Goal: Task Accomplishment & Management: Use online tool/utility

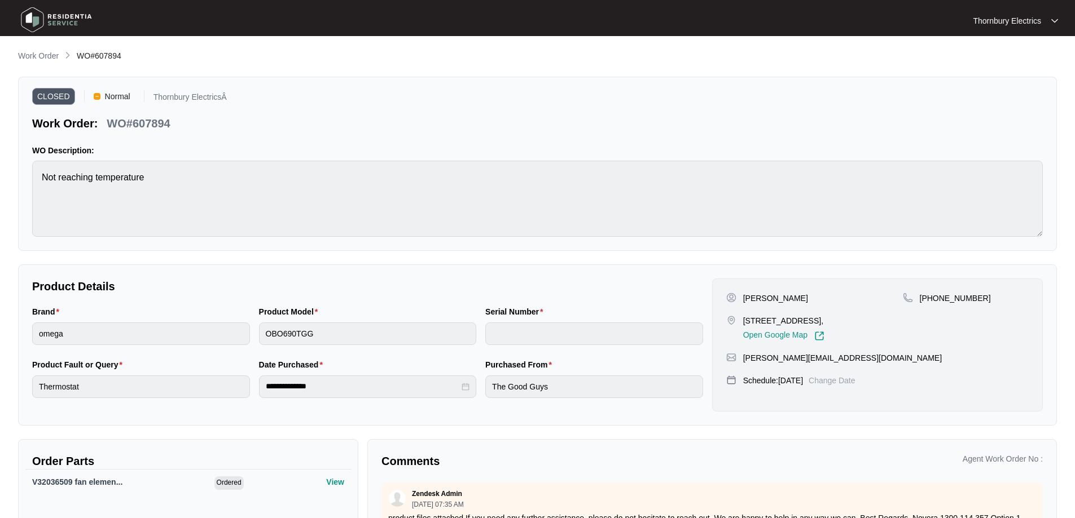
scroll to position [113, 0]
click at [47, 57] on p "Work Order" at bounding box center [38, 55] width 41 height 11
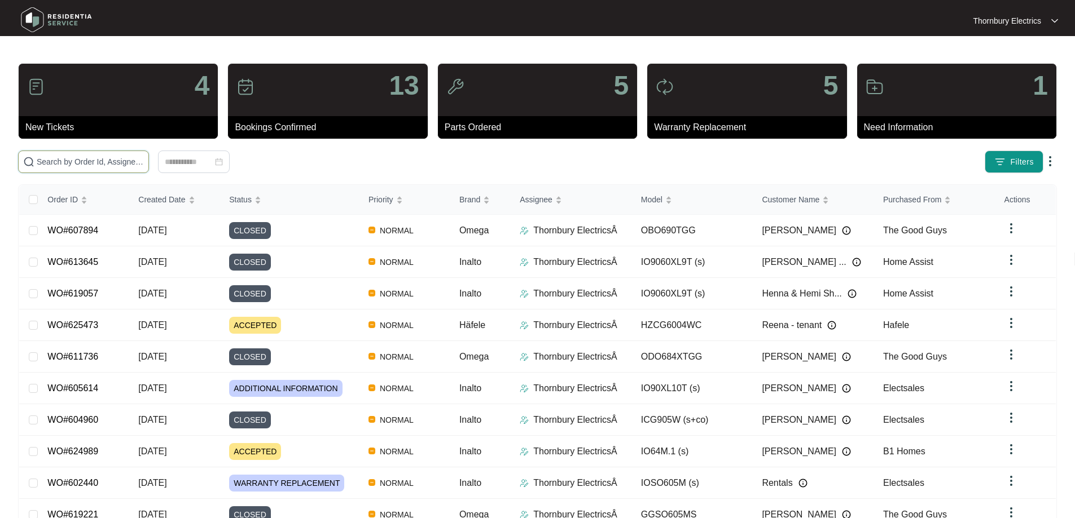
click at [138, 164] on input "text" at bounding box center [90, 162] width 107 height 12
type input "610537"
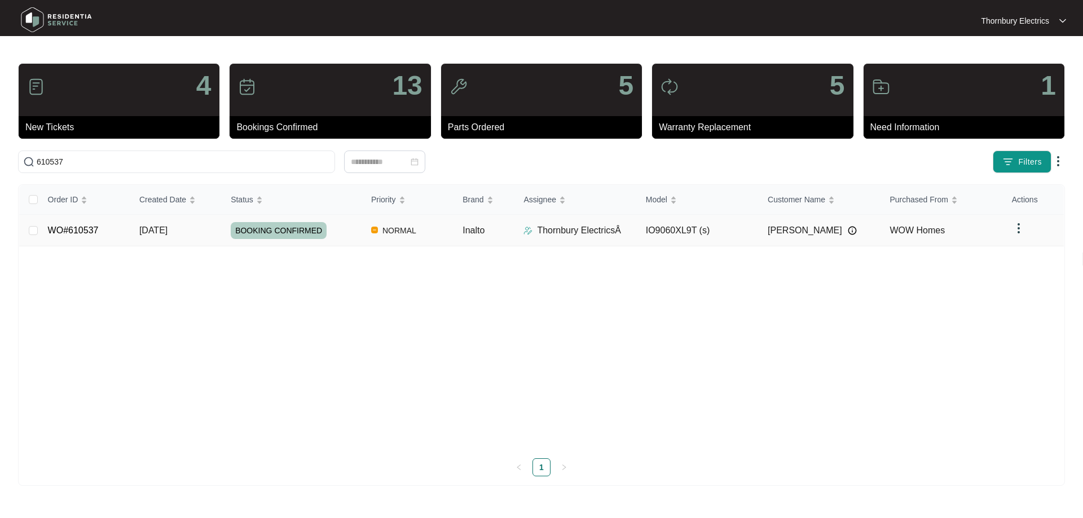
click at [344, 241] on td "BOOKING CONFIRMED" at bounding box center [292, 231] width 140 height 32
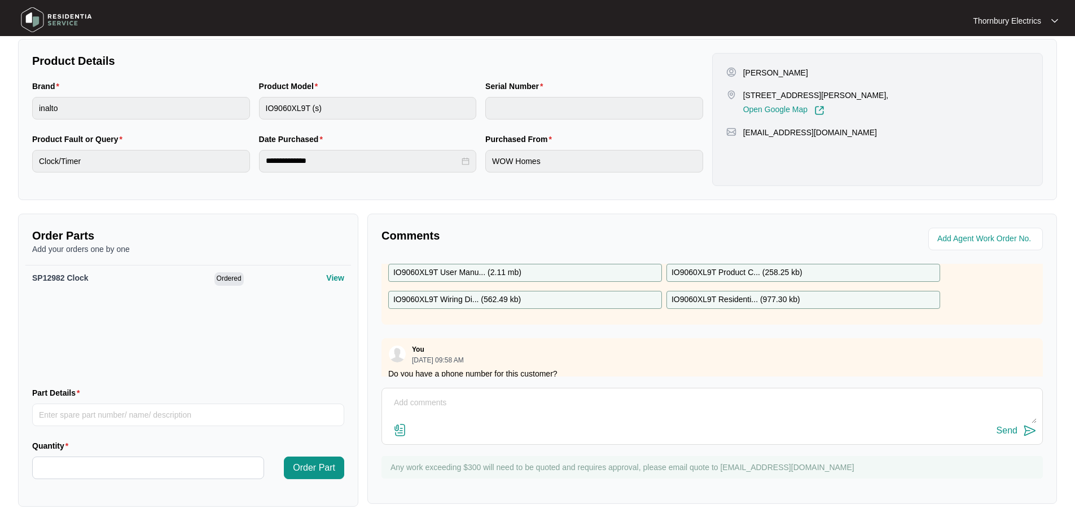
scroll to position [226, 0]
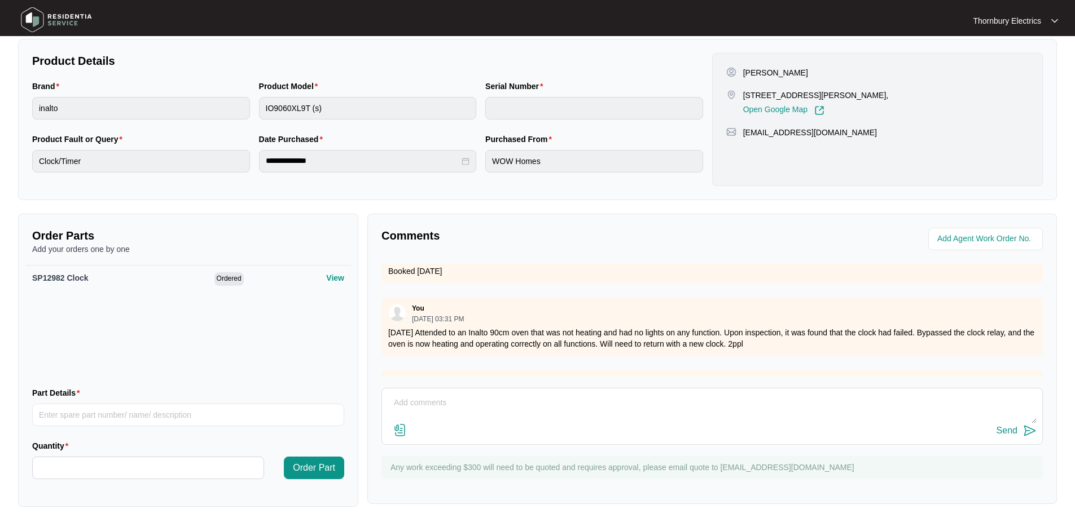
click at [424, 408] on textarea at bounding box center [712, 408] width 649 height 29
paste textarea "Returned and replaced faulty clock on residentia undermount Tested and clock no…"
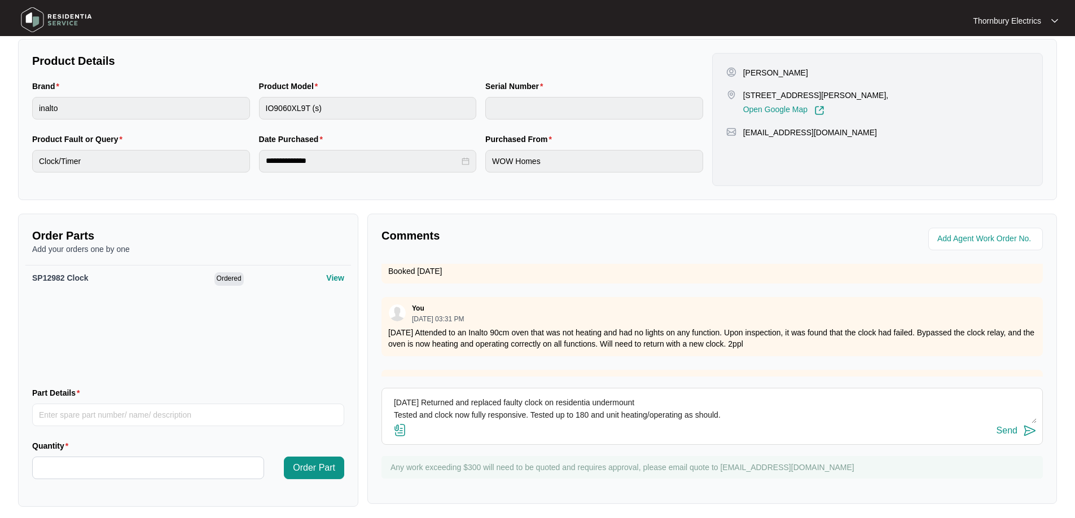
type textarea "[DATE] Returned and replaced faulty clock on residentia undermount Tested and c…"
click at [1008, 435] on div "Send" at bounding box center [1006, 431] width 21 height 10
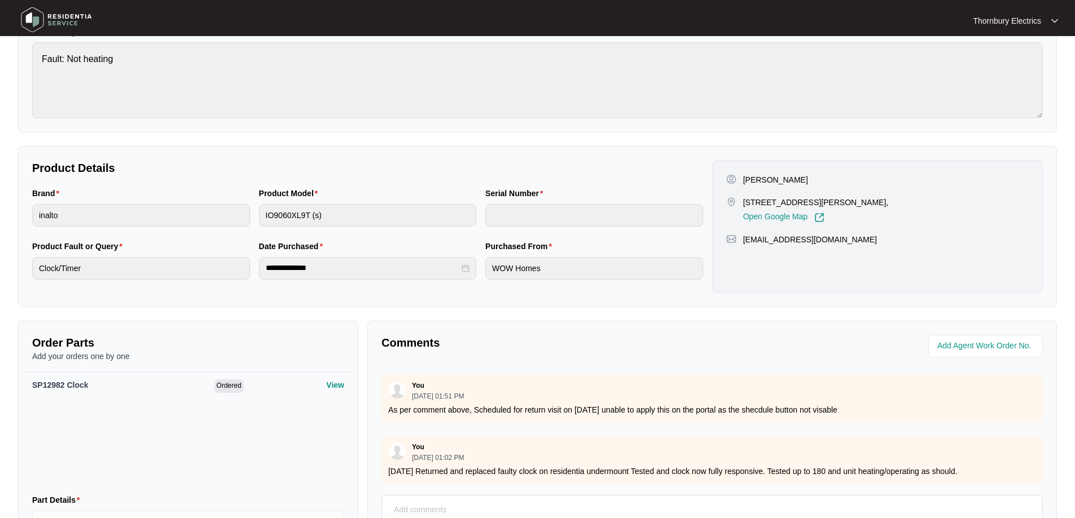
scroll to position [0, 0]
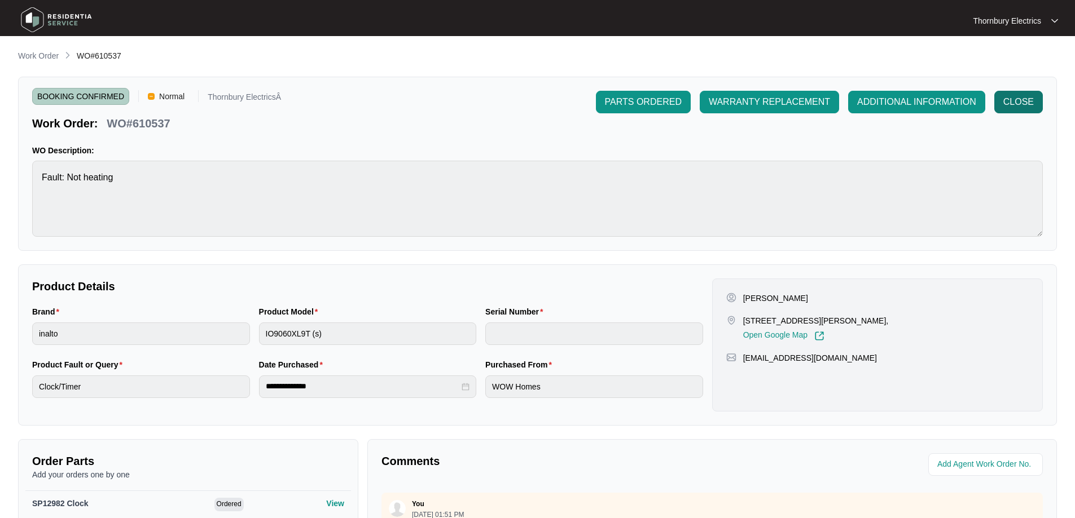
click at [1019, 105] on span "CLOSE" at bounding box center [1018, 102] width 30 height 14
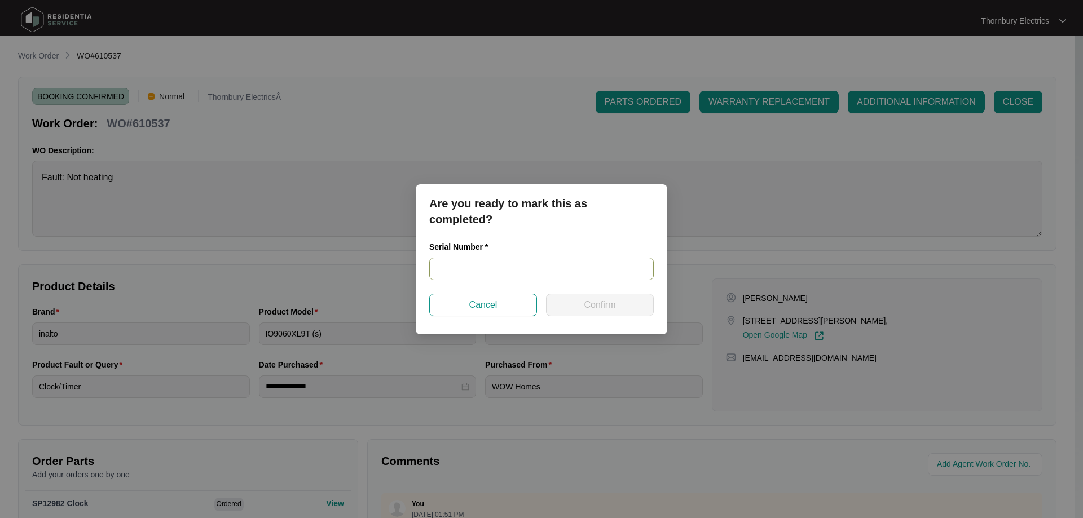
click at [581, 276] on input "text" at bounding box center [541, 269] width 225 height 23
paste input "V000450252112000440"
type input "V000450252112000440"
click at [600, 307] on span "Confirm" at bounding box center [600, 305] width 32 height 14
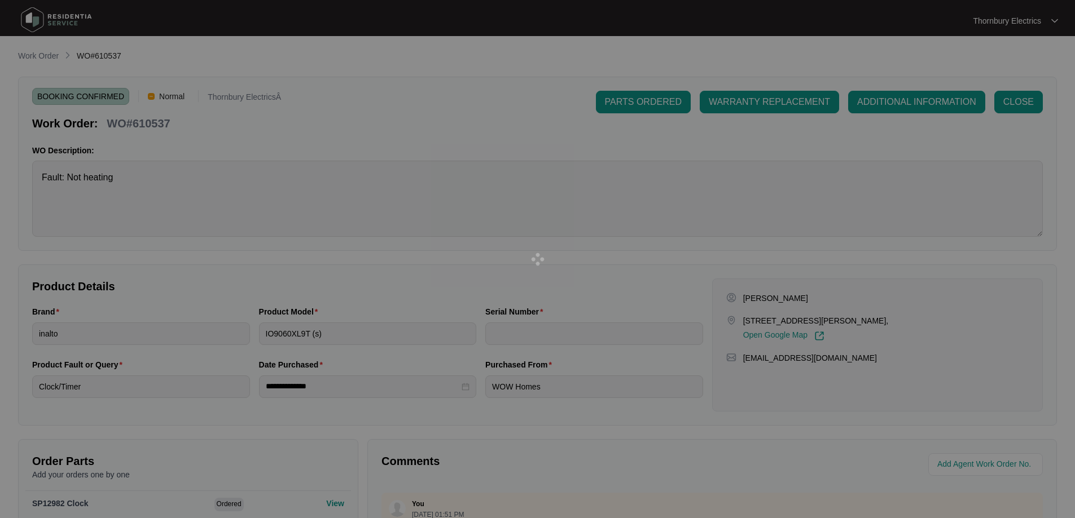
type input "V000450252112000440"
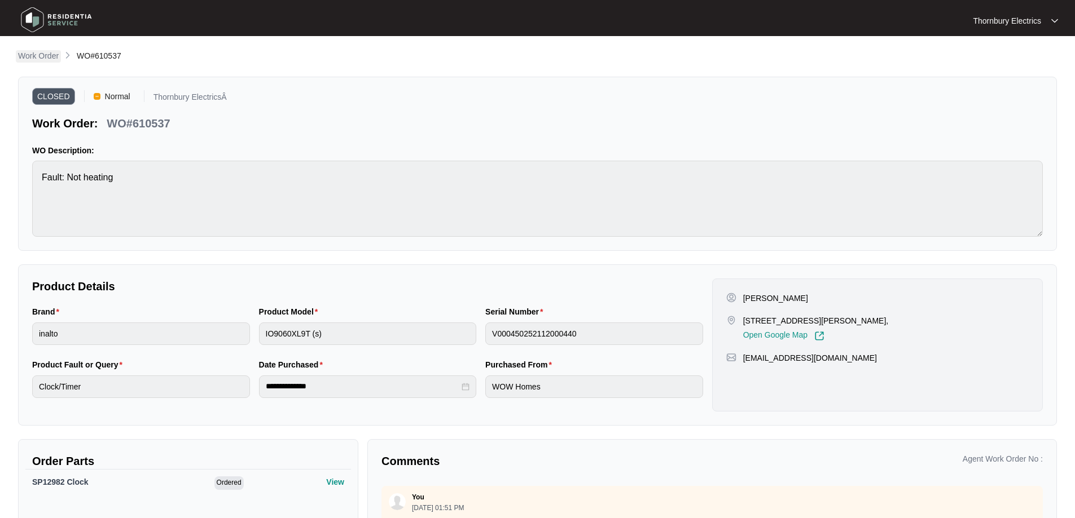
click at [25, 58] on p "Work Order" at bounding box center [38, 55] width 41 height 11
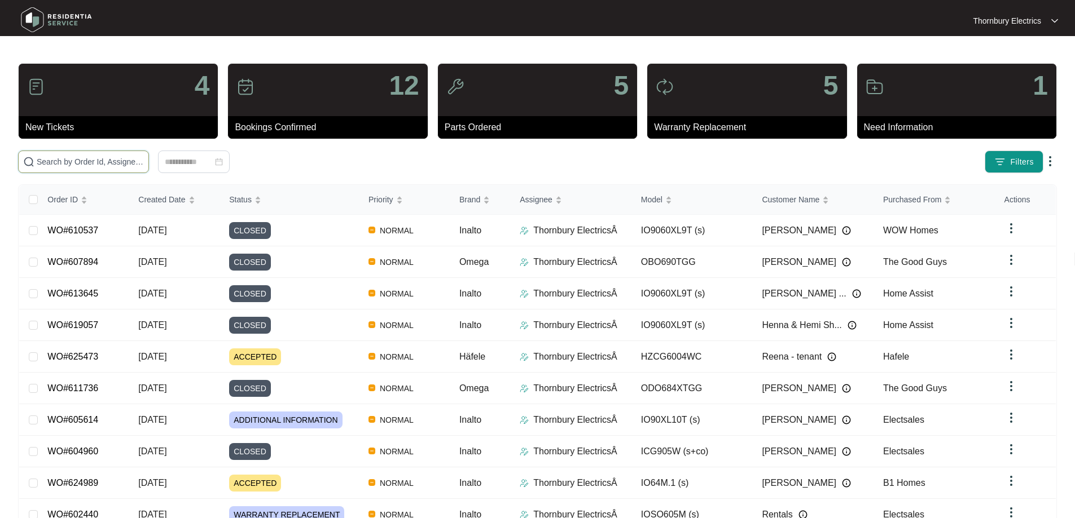
click at [111, 165] on input "text" at bounding box center [90, 162] width 107 height 12
type input "618762"
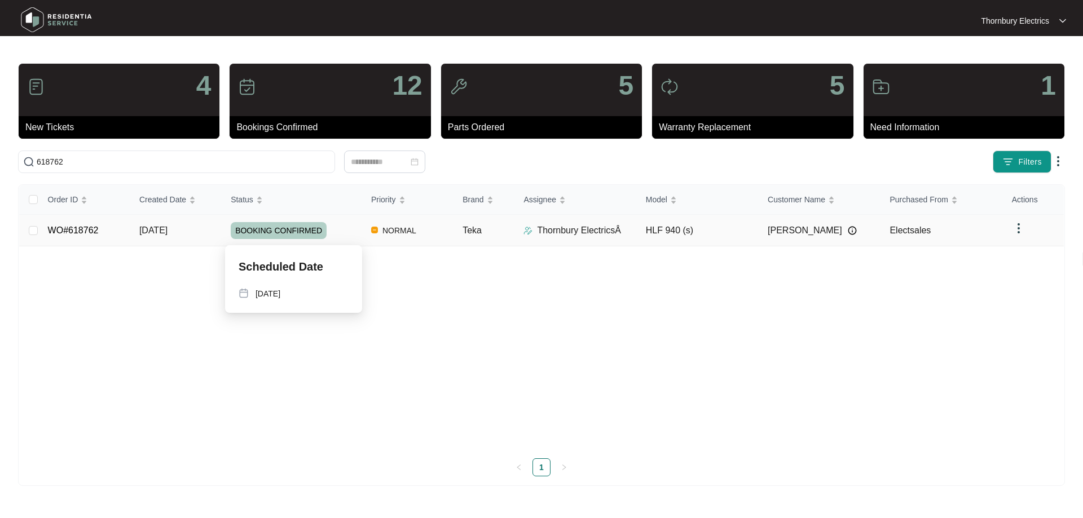
click at [342, 234] on div "BOOKING CONFIRMED" at bounding box center [296, 230] width 131 height 17
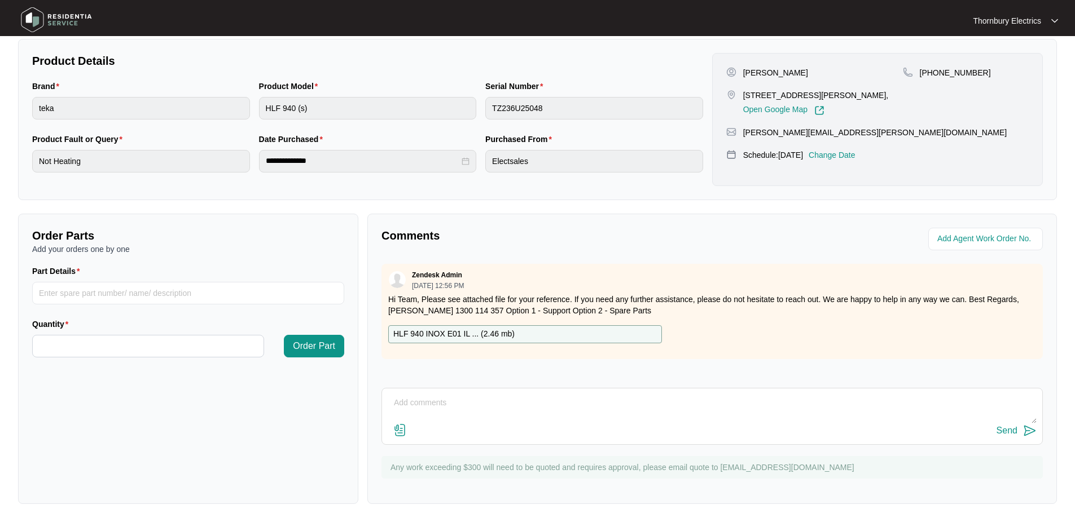
scroll to position [230, 0]
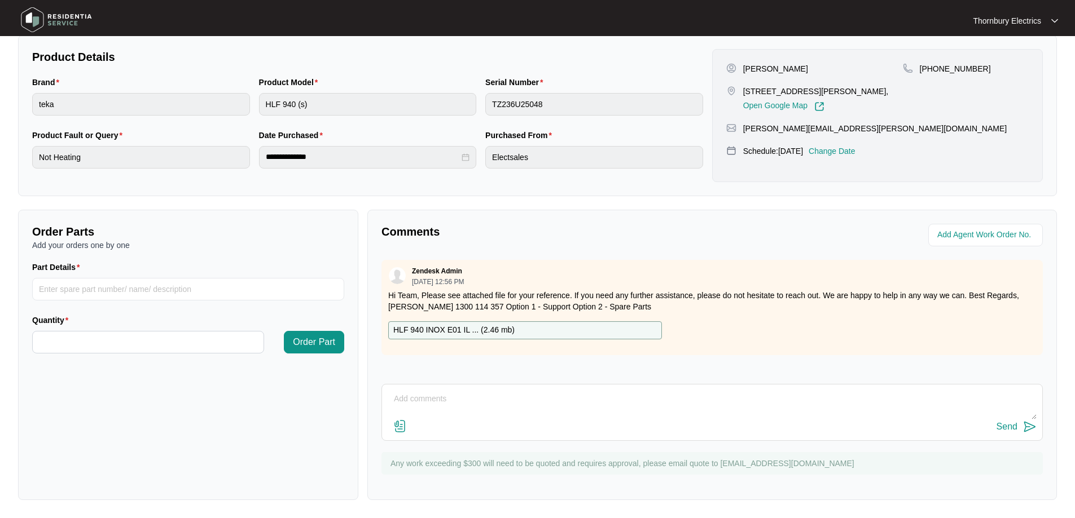
click at [435, 329] on p "HLF 940 INOX E01 IL ... ( 2.46 mb )" at bounding box center [453, 330] width 121 height 12
click at [394, 433] on label at bounding box center [400, 427] width 14 height 15
click at [0, 0] on input "file" at bounding box center [0, 0] width 0 height 0
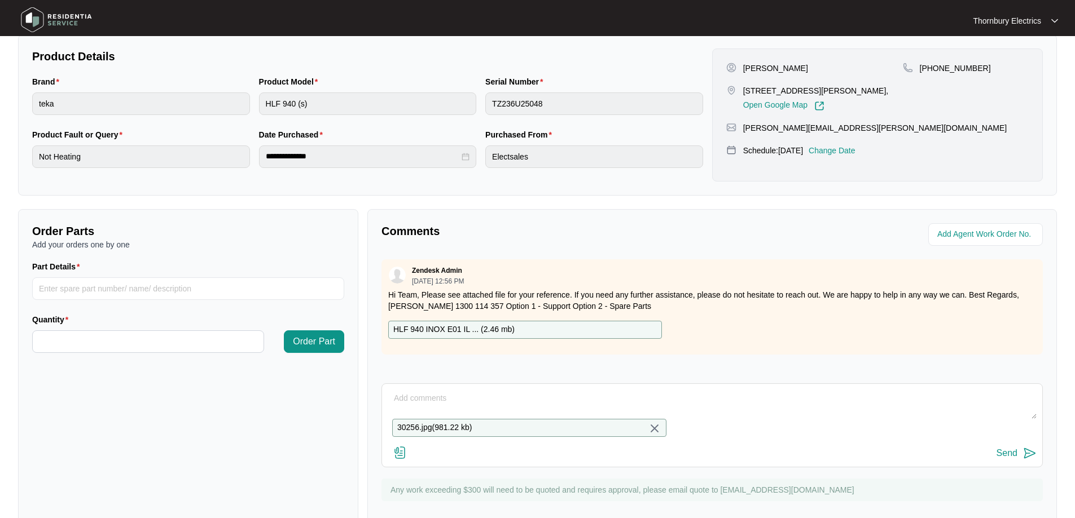
click at [423, 398] on textarea at bounding box center [712, 404] width 649 height 29
click at [407, 397] on textarea at bounding box center [712, 404] width 649 height 29
paste textarea "Called out to Teka undermount as unit not heating Upon testing, found door swit…"
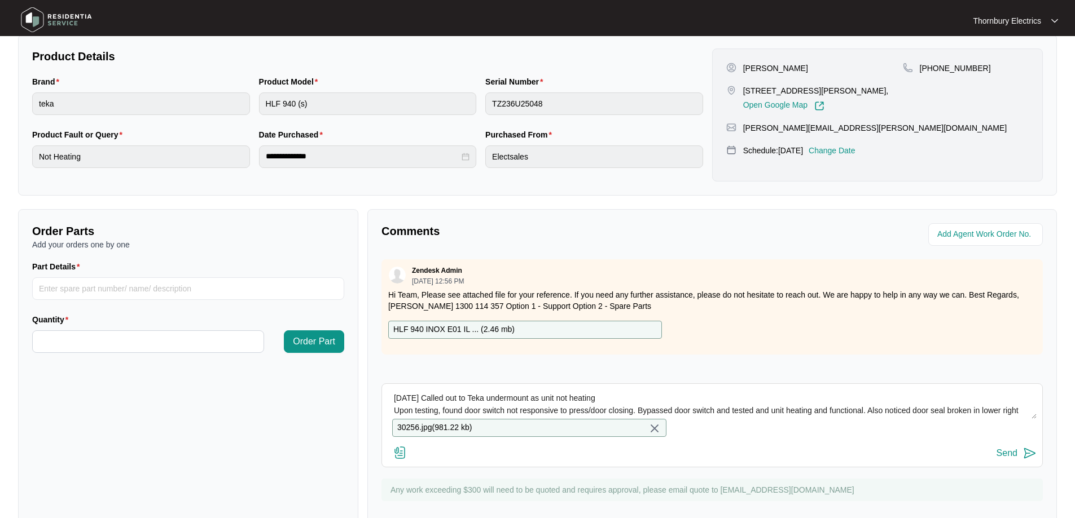
scroll to position [33, 0]
click at [602, 415] on textarea "[DATE] Called out to Teka undermount as unit not heating Upon testing, found do…" at bounding box center [712, 404] width 649 height 29
type textarea "[DATE] Called out to Teka undermount as unit not heating Upon testing, found do…"
click at [1010, 459] on div "Send" at bounding box center [1006, 453] width 21 height 10
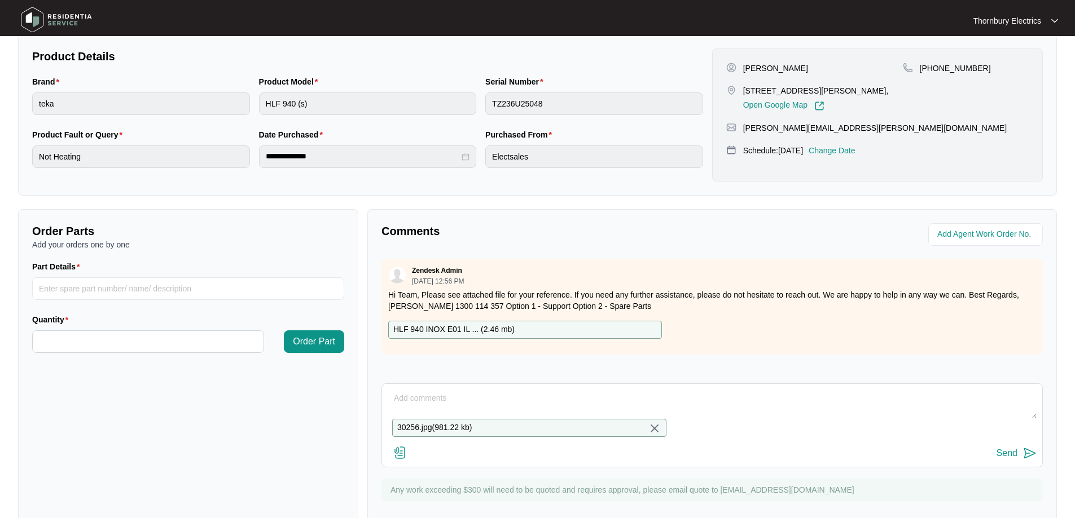
scroll to position [0, 0]
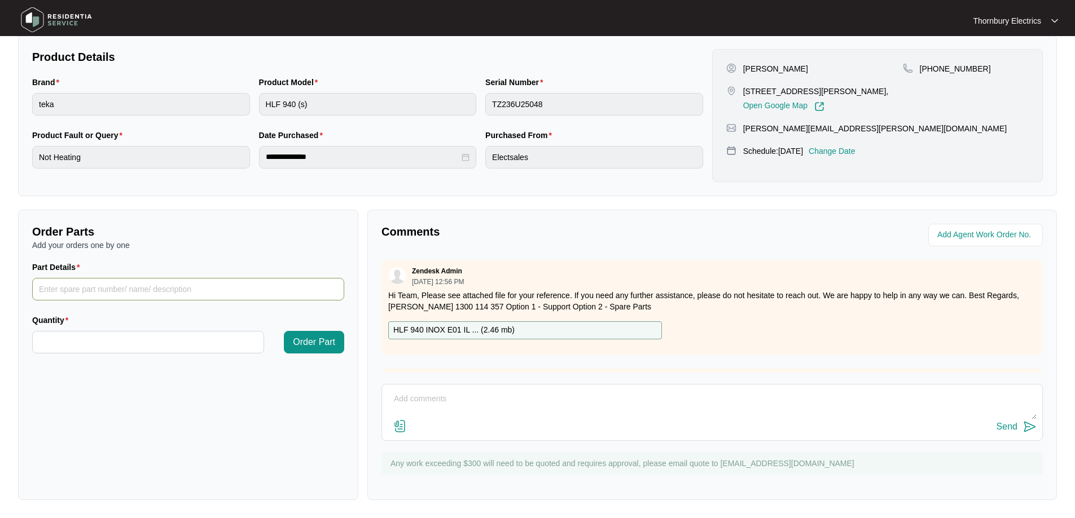
click at [123, 292] on input "Part Details" at bounding box center [188, 289] width 312 height 23
paste input "83130681"
type input "83130681 Door Seal"
click at [129, 346] on input "Quantity" at bounding box center [148, 342] width 231 height 21
type input "*"
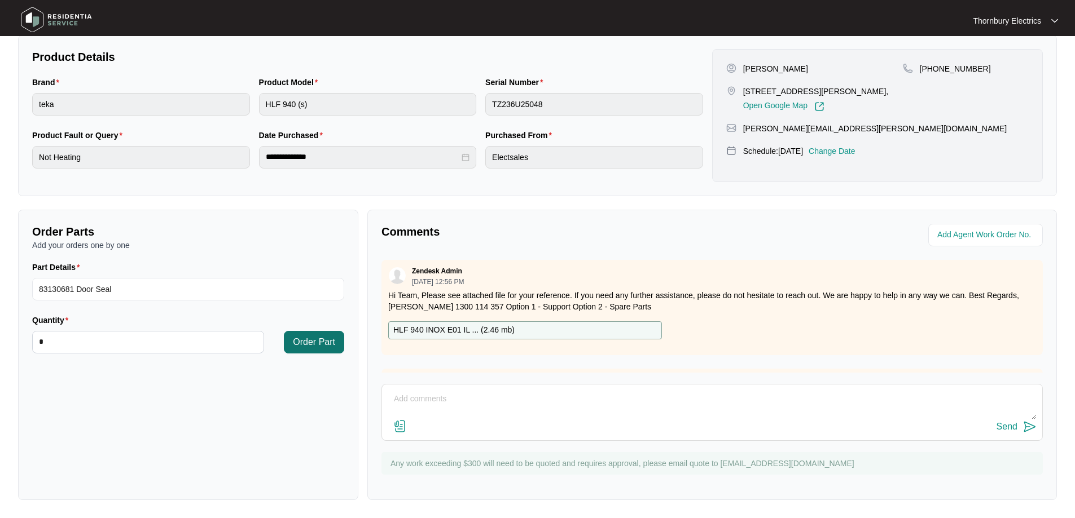
click at [302, 345] on span "Order Part" at bounding box center [314, 343] width 42 height 14
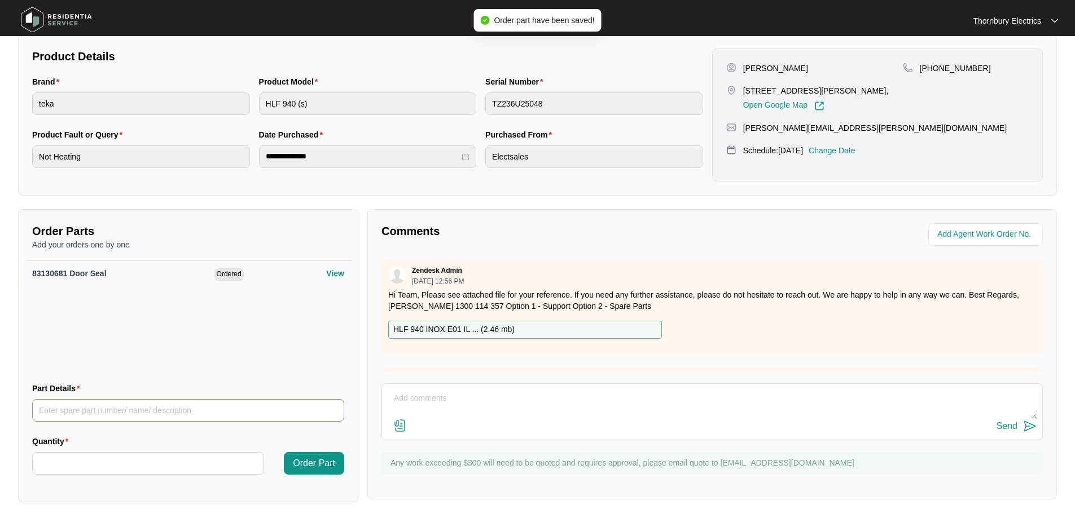
click at [61, 420] on input "Part Details" at bounding box center [188, 410] width 312 height 23
type input "Door Switch - see pic attached"
click at [100, 465] on input "Quantity" at bounding box center [148, 463] width 231 height 21
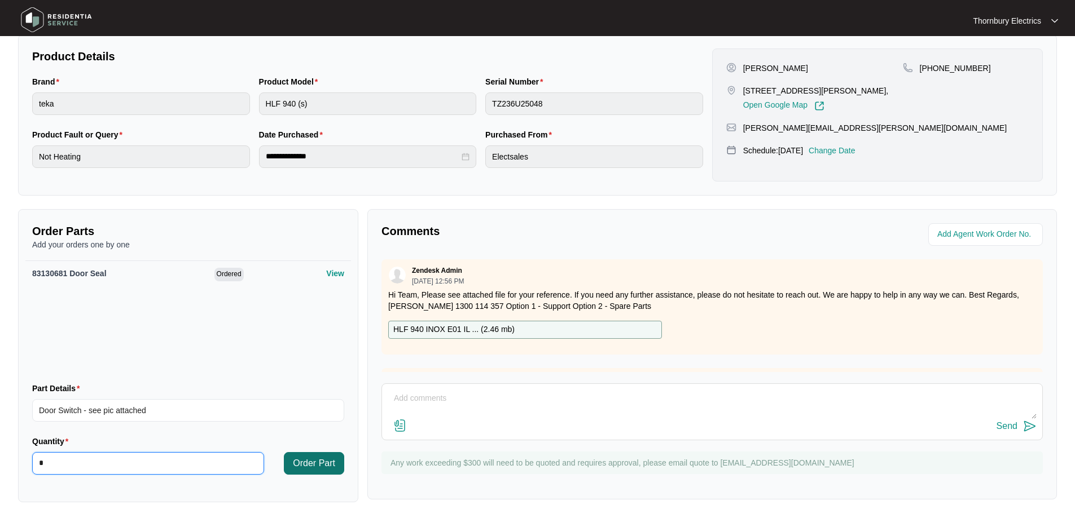
type input "*"
click at [312, 470] on button "Order Part" at bounding box center [314, 463] width 60 height 23
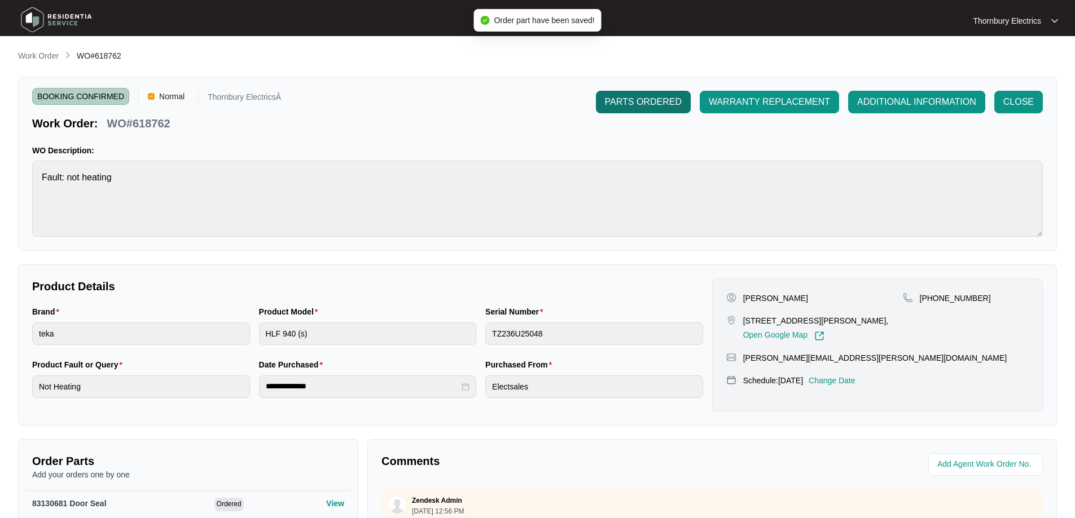
click at [632, 103] on span "PARTS ORDERED" at bounding box center [643, 102] width 77 height 14
